Goal: Task Accomplishment & Management: Use online tool/utility

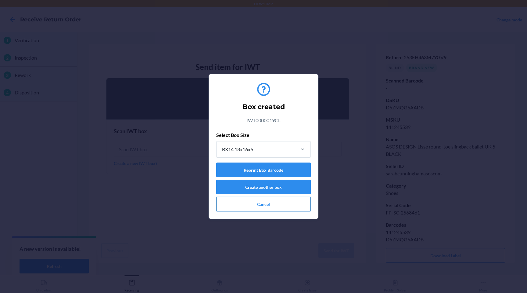
click at [273, 203] on button "Cancel" at bounding box center [263, 204] width 95 height 15
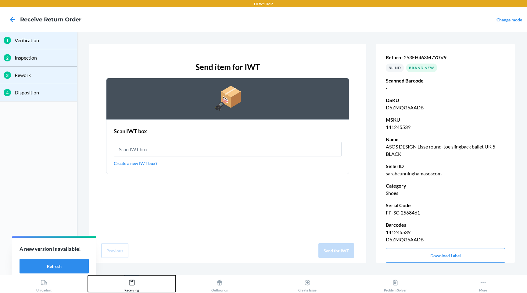
click at [120, 284] on button "Receiving" at bounding box center [132, 283] width 88 height 17
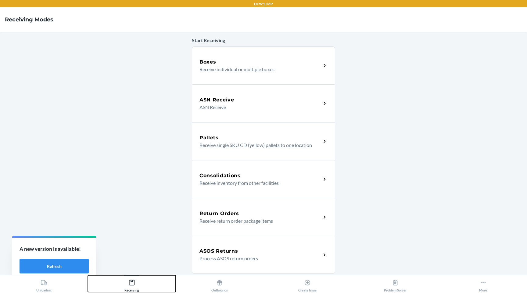
scroll to position [38, 0]
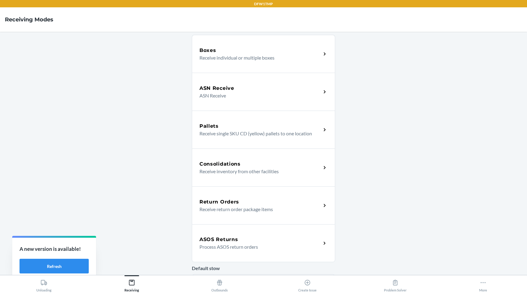
click at [240, 205] on p "Receive return order package items" at bounding box center [258, 208] width 117 height 7
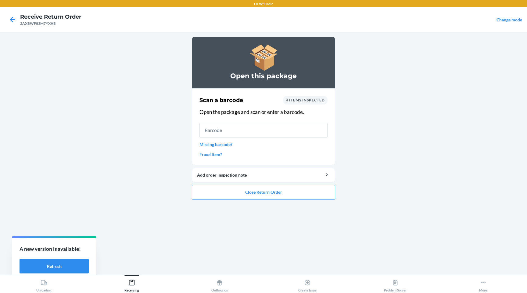
click at [262, 131] on input "text" at bounding box center [264, 130] width 128 height 15
type input "133311159"
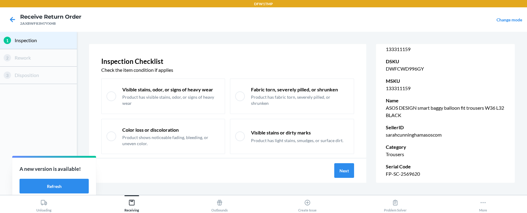
scroll to position [51, 0]
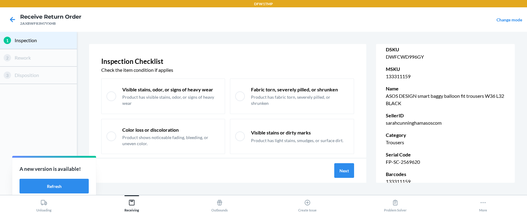
click at [405, 163] on p "FP-SC-2569620" at bounding box center [445, 161] width 119 height 7
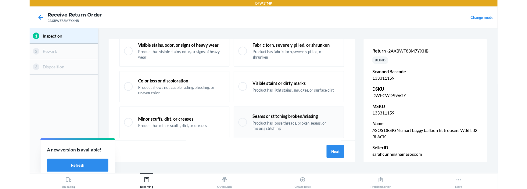
scroll to position [0, 0]
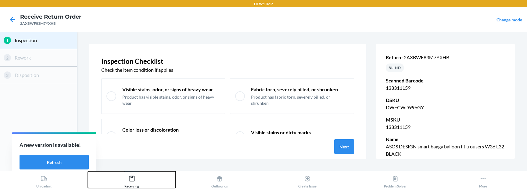
click at [131, 181] on icon at bounding box center [131, 178] width 5 height 5
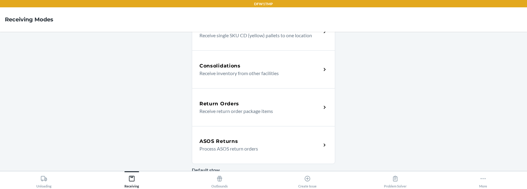
scroll to position [139, 0]
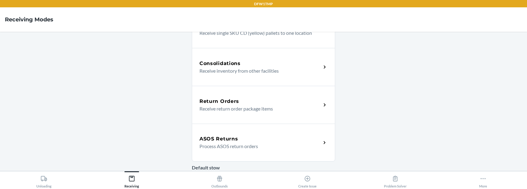
click at [291, 103] on div "Return Orders" at bounding box center [261, 101] width 122 height 7
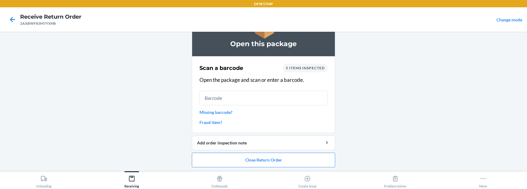
scroll to position [33, 0]
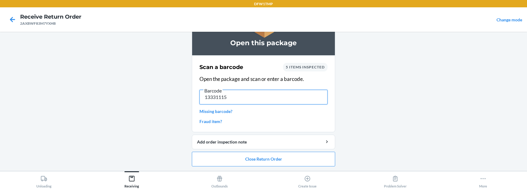
type input "133311159"
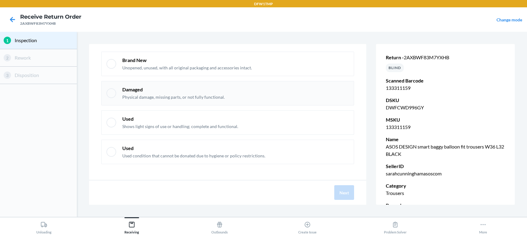
scroll to position [0, 0]
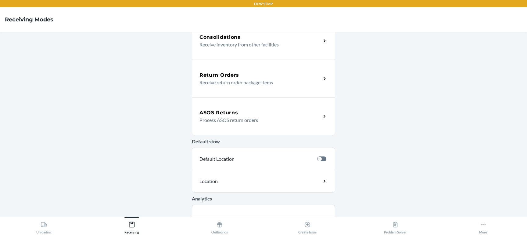
scroll to position [158, 0]
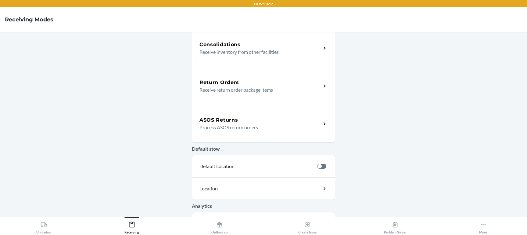
click at [260, 126] on p "Process ASOS return orders" at bounding box center [258, 127] width 117 height 7
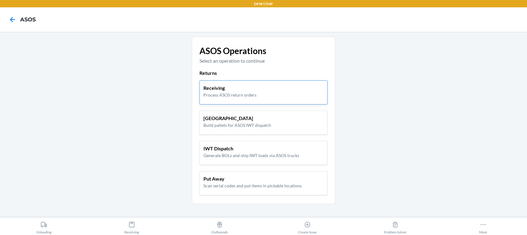
click at [225, 94] on p "Process ASOS return orders" at bounding box center [230, 95] width 53 height 6
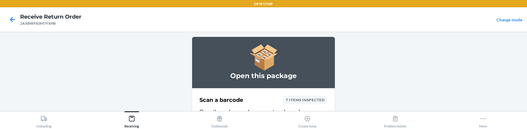
click at [148, 78] on main "Open this package Scan a barcode 7 items inspected Open the package and scan or…" at bounding box center [263, 71] width 527 height 79
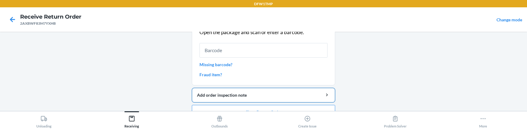
scroll to position [93, 0]
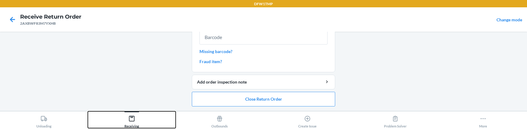
click at [132, 120] on icon at bounding box center [131, 118] width 7 height 7
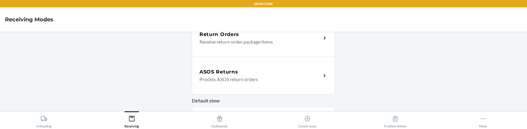
click at [239, 78] on p "Process ASOS return orders" at bounding box center [258, 79] width 117 height 7
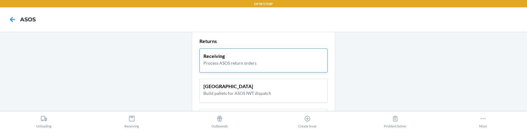
click at [212, 60] on p "Process ASOS return orders" at bounding box center [230, 63] width 53 height 6
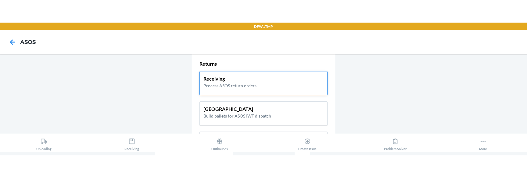
scroll to position [53, 0]
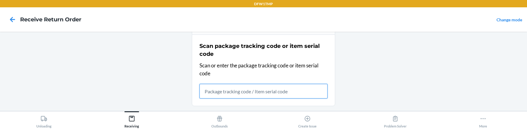
click at [226, 89] on input "text" at bounding box center [264, 91] width 128 height 15
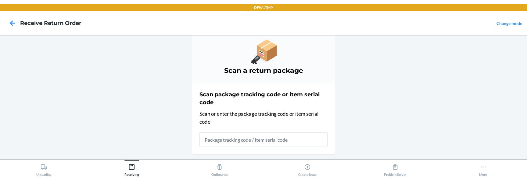
scroll to position [0, 0]
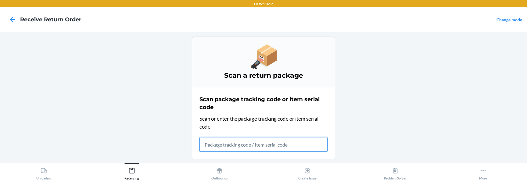
click at [245, 147] on input "text" at bounding box center [264, 144] width 128 height 15
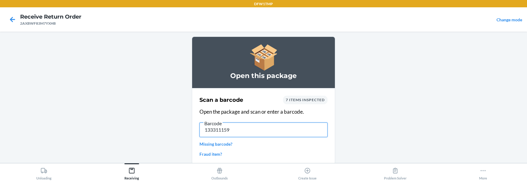
type input "133311159"
click at [245, 132] on input "133311159" at bounding box center [264, 130] width 128 height 15
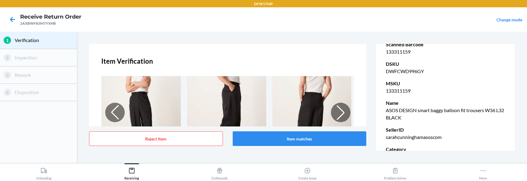
scroll to position [111, 0]
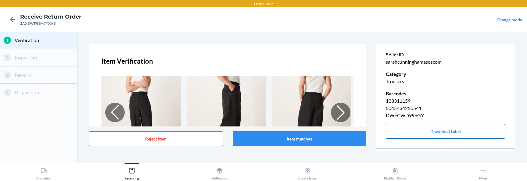
click at [435, 128] on button "Download Label" at bounding box center [445, 131] width 119 height 15
click at [48, 25] on div "2AXBWF83M7YXHB" at bounding box center [50, 23] width 61 height 5
copy div "2AXBWF83M7YXHB"
click at [403, 101] on p "133311159" at bounding box center [445, 100] width 119 height 7
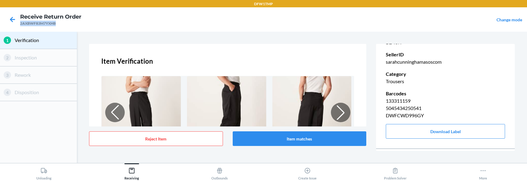
click at [403, 101] on p "133311159" at bounding box center [445, 100] width 119 height 7
copy p "133311159"
click at [267, 136] on button "Item matches" at bounding box center [300, 139] width 134 height 15
click at [269, 142] on button "Item matches" at bounding box center [300, 139] width 134 height 15
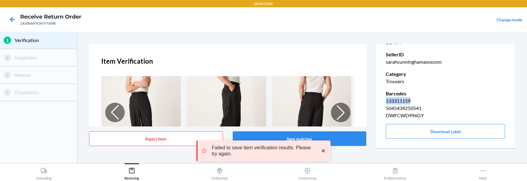
copy p "133311159"
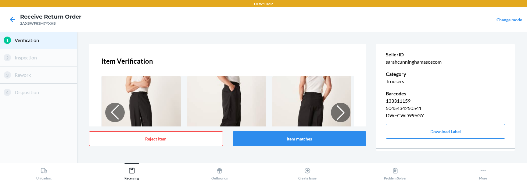
click at [32, 23] on div "2AXBWF83M7YXHB" at bounding box center [50, 23] width 61 height 5
copy div "2AXBWF83M7YXHB"
click at [396, 102] on p "133311159" at bounding box center [445, 100] width 119 height 7
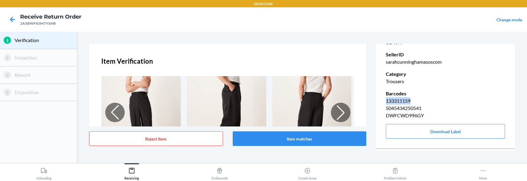
copy p "133311159"
